Goal: Find specific page/section

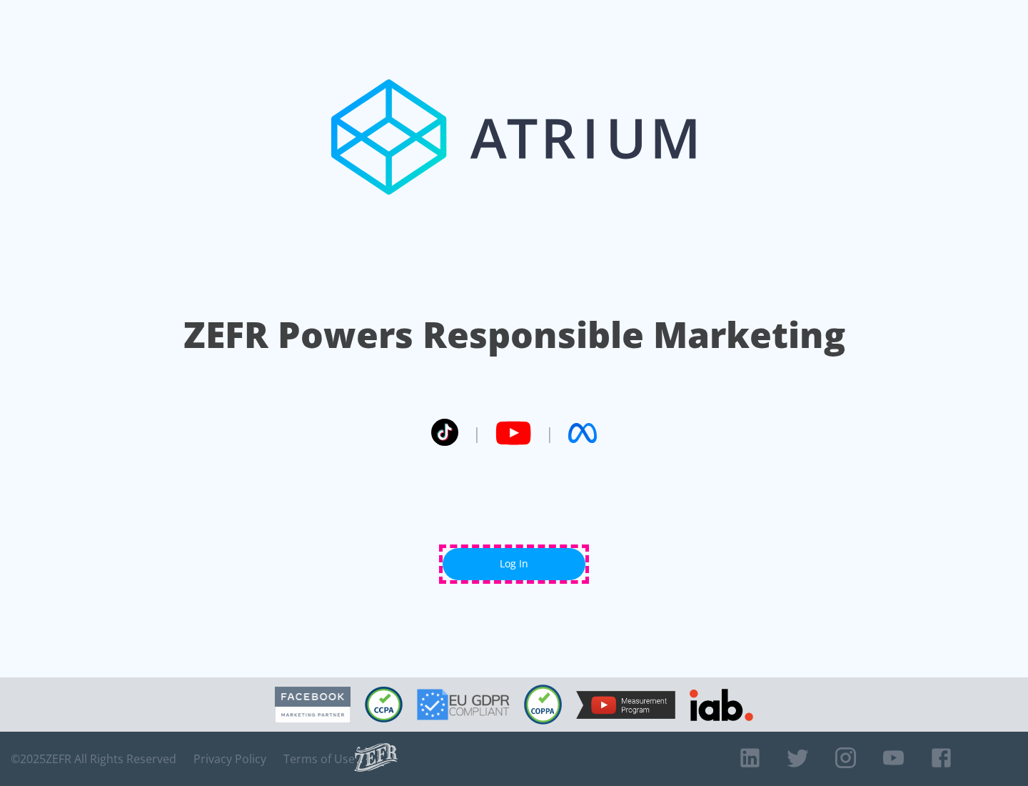
click at [514, 563] on link "Log In" at bounding box center [514, 564] width 143 height 32
